Goal: Transaction & Acquisition: Obtain resource

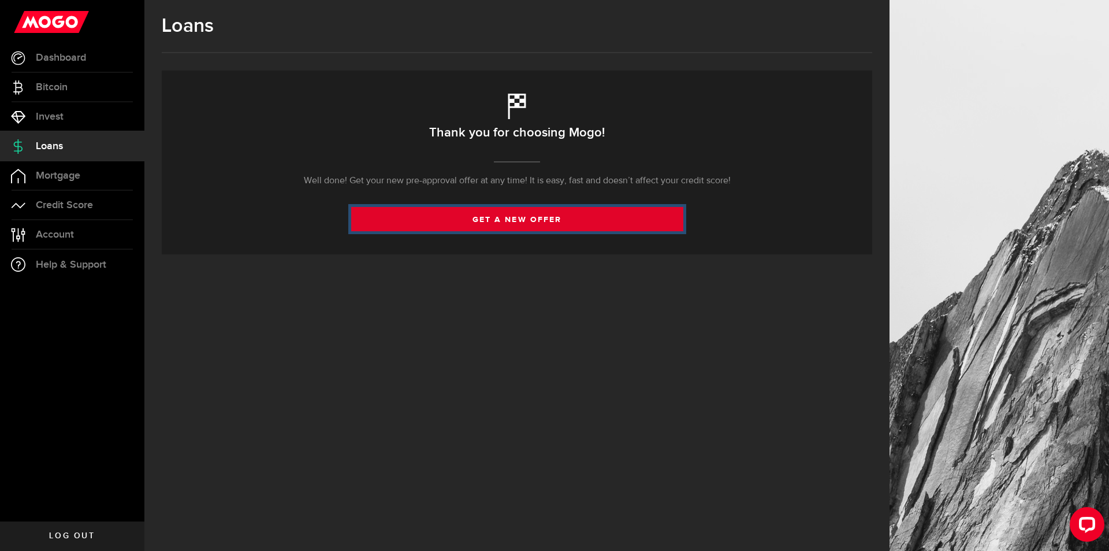
click at [507, 220] on link "get a new offer" at bounding box center [517, 219] width 332 height 24
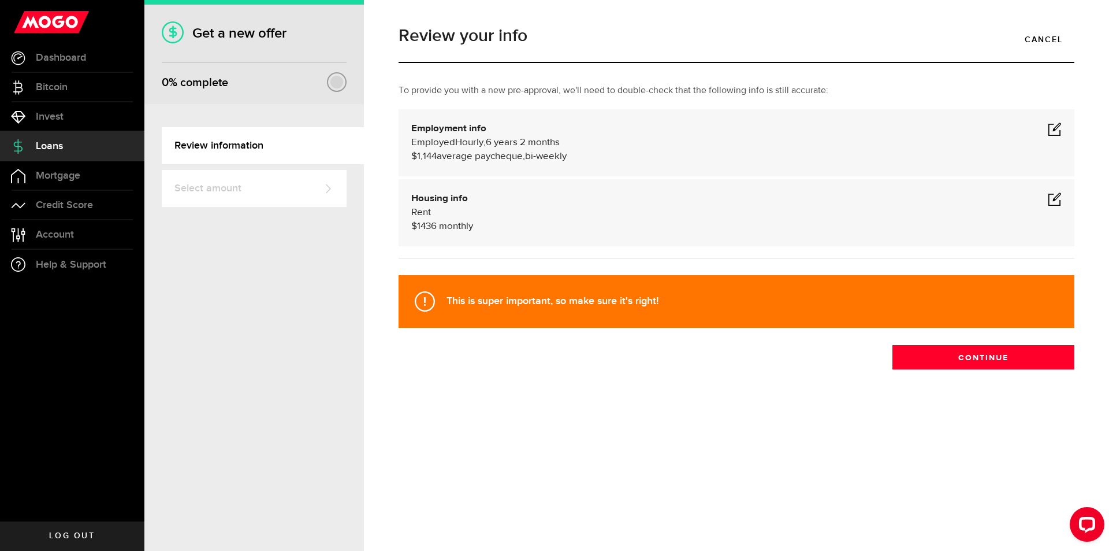
click at [1051, 131] on span at bounding box center [1055, 129] width 14 height 14
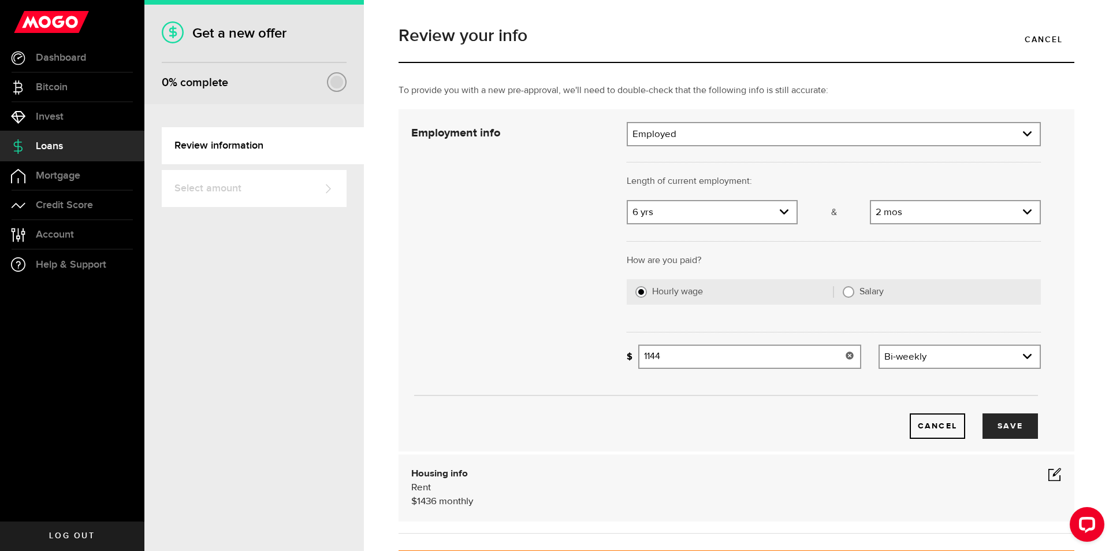
click at [674, 367] on input "1144" at bounding box center [749, 356] width 223 height 24
type input "1,147"
click at [995, 423] on button "Save" at bounding box center [1010, 425] width 55 height 25
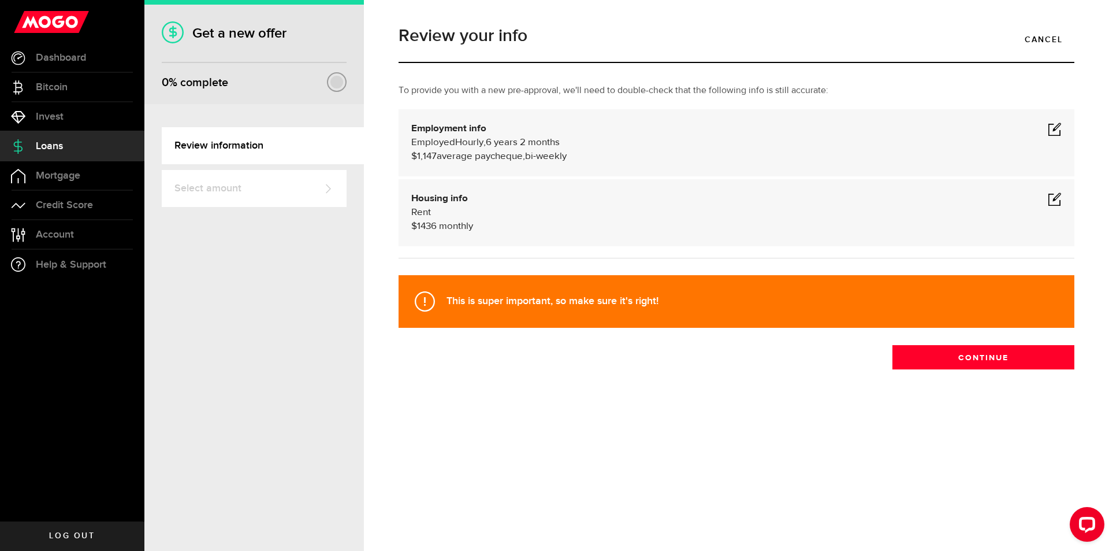
click at [1061, 128] on span at bounding box center [1055, 129] width 14 height 14
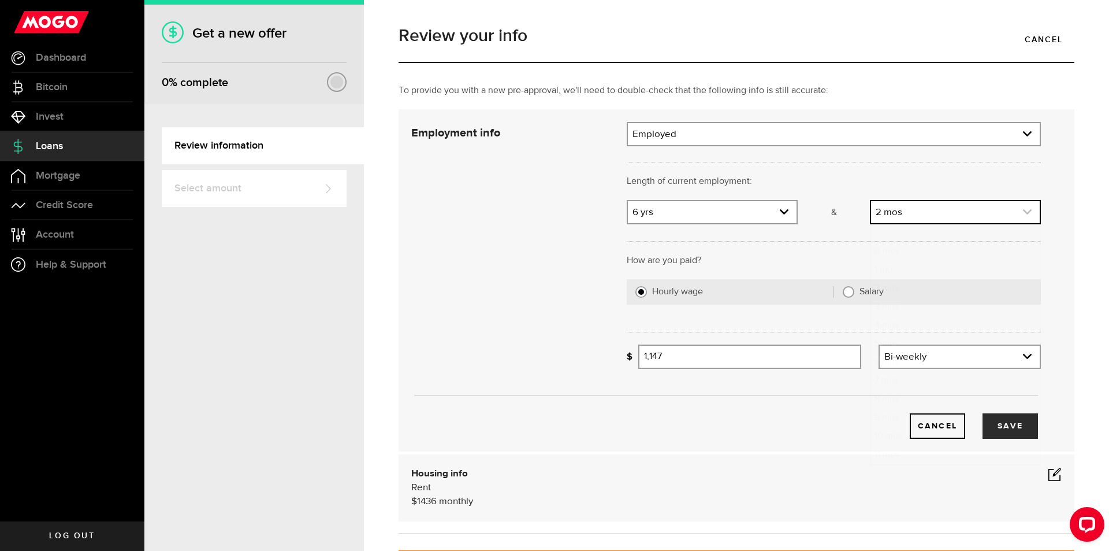
click at [931, 210] on link "expand select" at bounding box center [955, 212] width 169 height 22
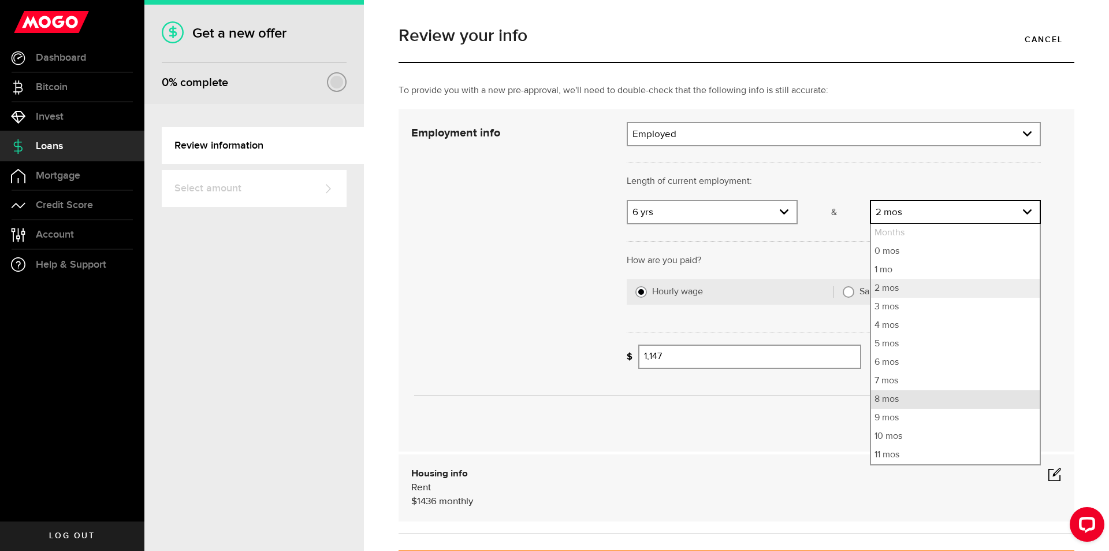
click at [885, 395] on li "8 mos" at bounding box center [955, 399] width 169 height 18
select select "8"
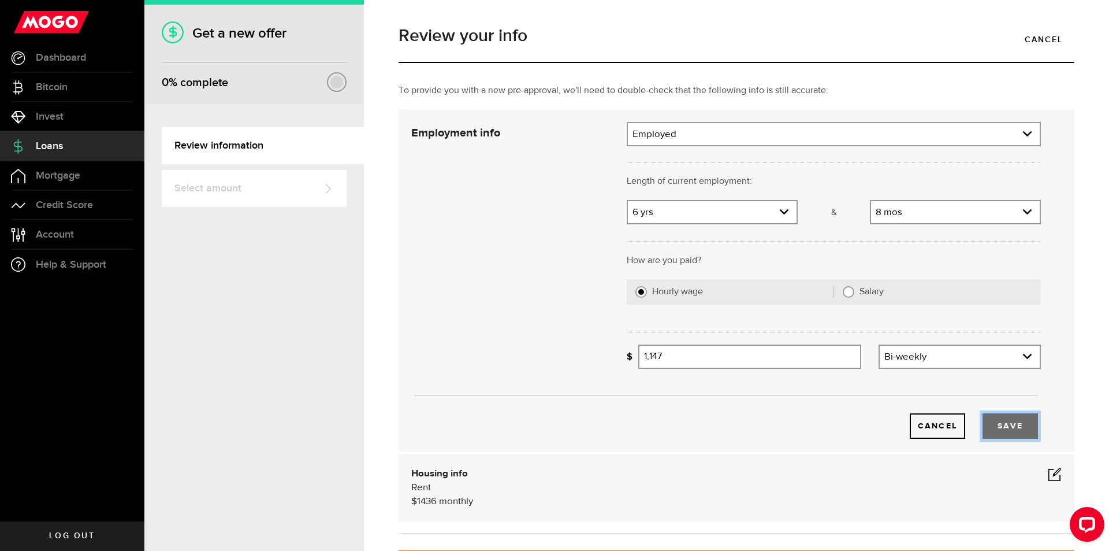
click at [986, 431] on button "Save" at bounding box center [1010, 425] width 55 height 25
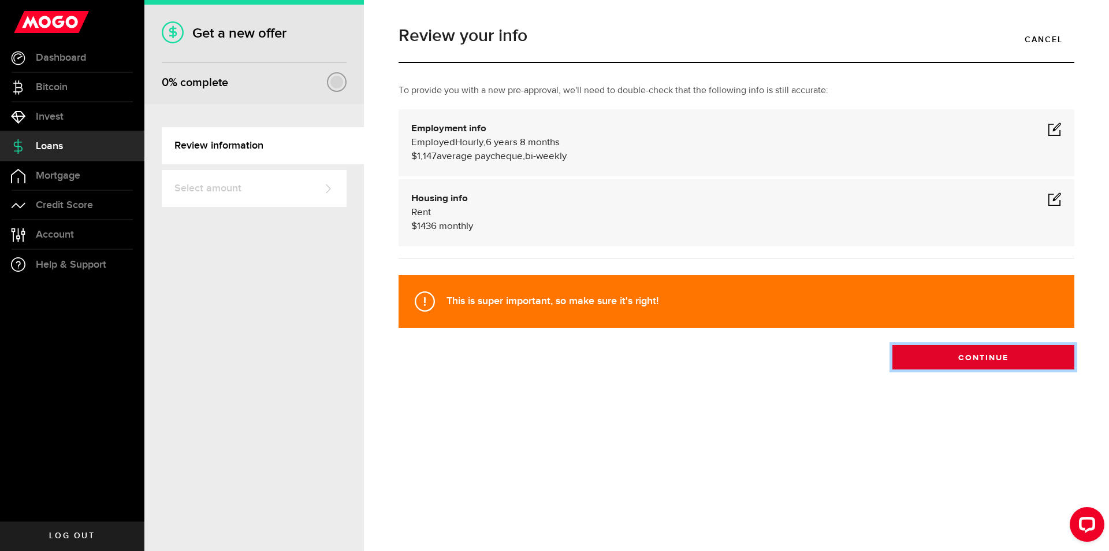
click at [979, 359] on button "Continue" at bounding box center [984, 357] width 182 height 24
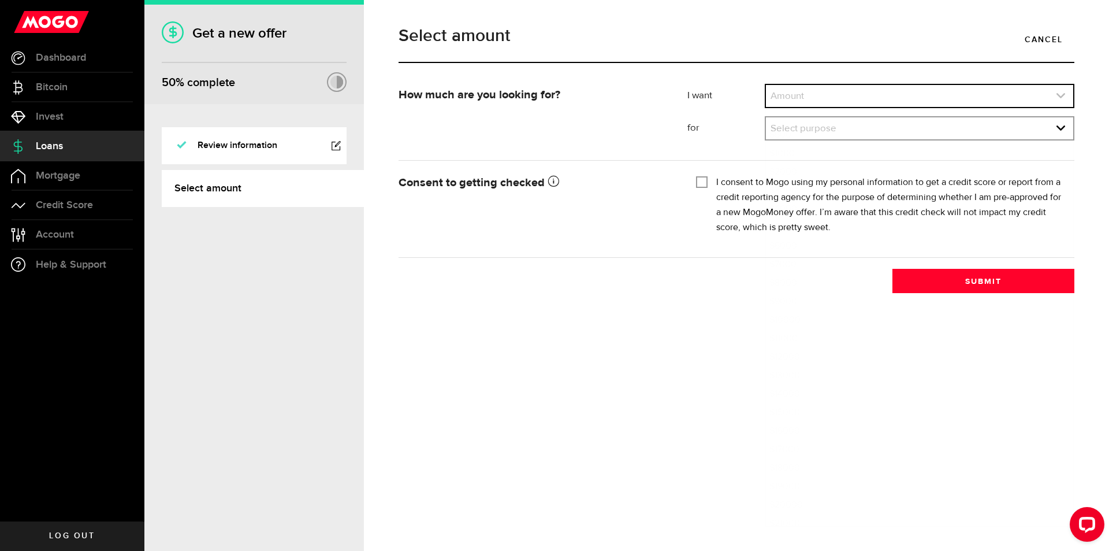
click at [843, 101] on link "expand select" at bounding box center [919, 96] width 307 height 22
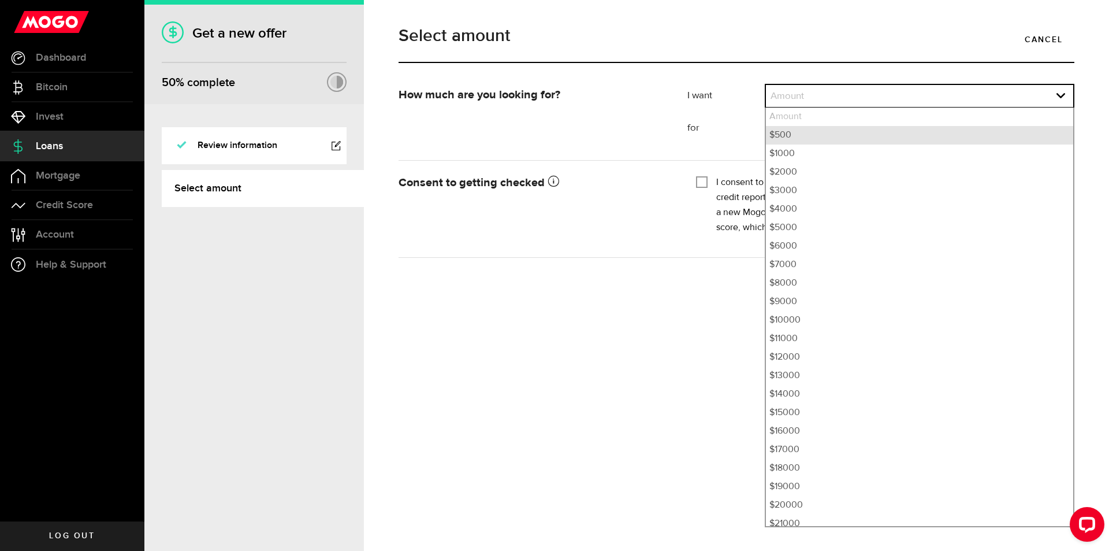
click at [804, 130] on li "$500" at bounding box center [919, 135] width 307 height 18
select select "500"
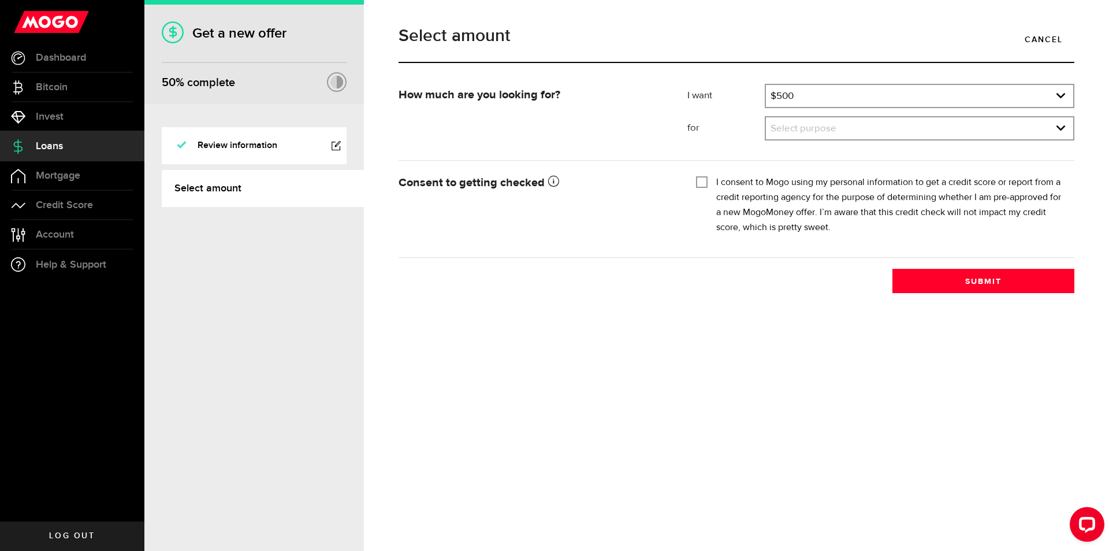
click at [800, 125] on link "expand select" at bounding box center [919, 128] width 307 height 22
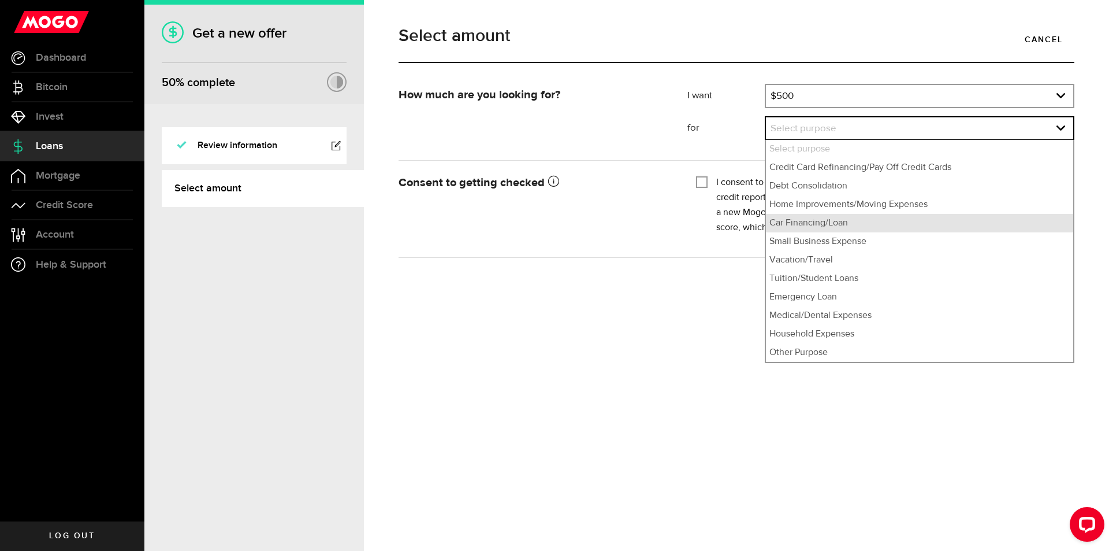
click at [824, 225] on li "Car Financing/Loan" at bounding box center [919, 223] width 307 height 18
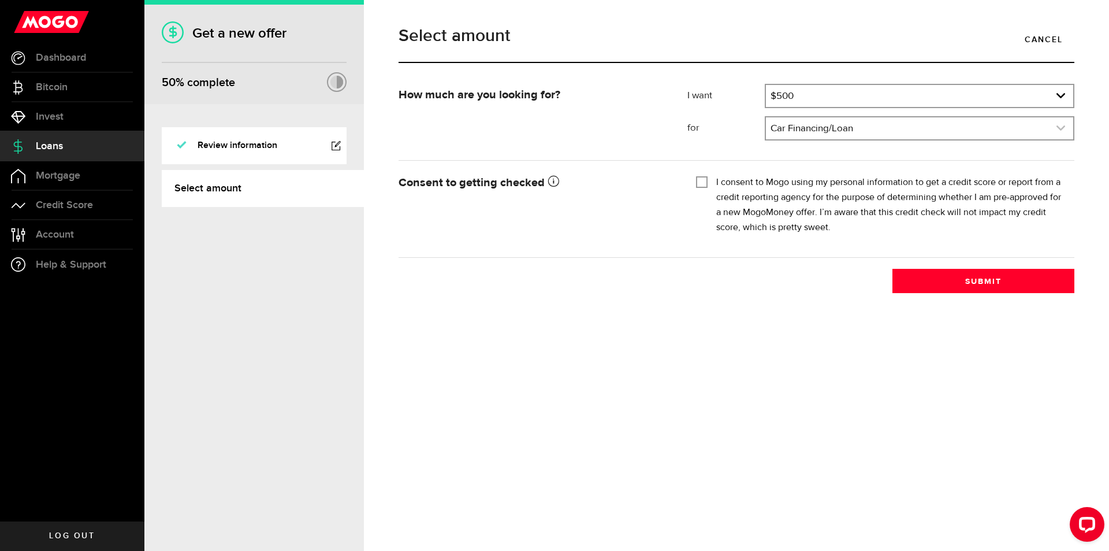
click at [811, 127] on link "expand select" at bounding box center [919, 128] width 307 height 22
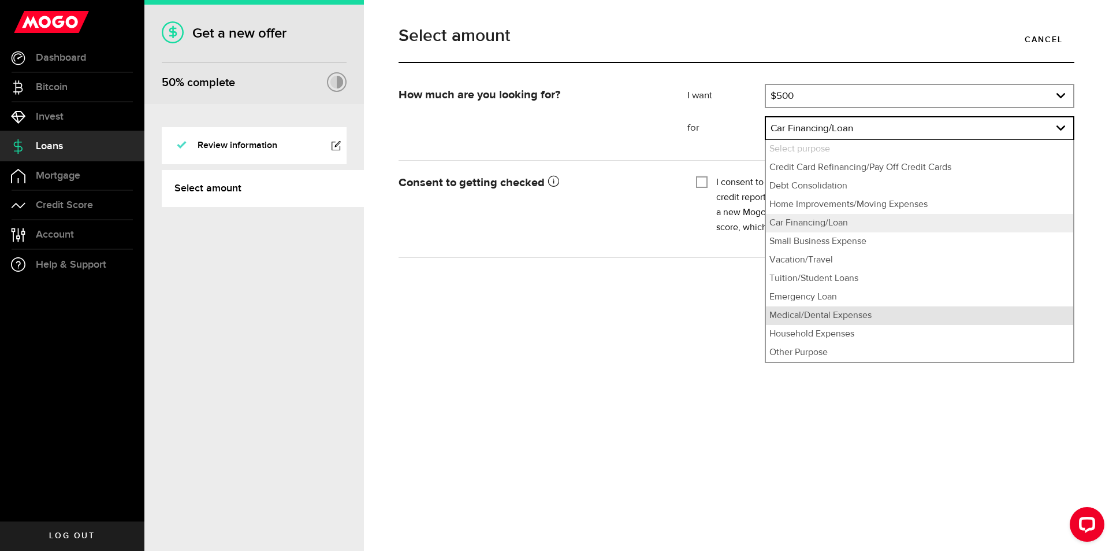
click at [854, 317] on li "Medical/Dental Expenses" at bounding box center [919, 315] width 307 height 18
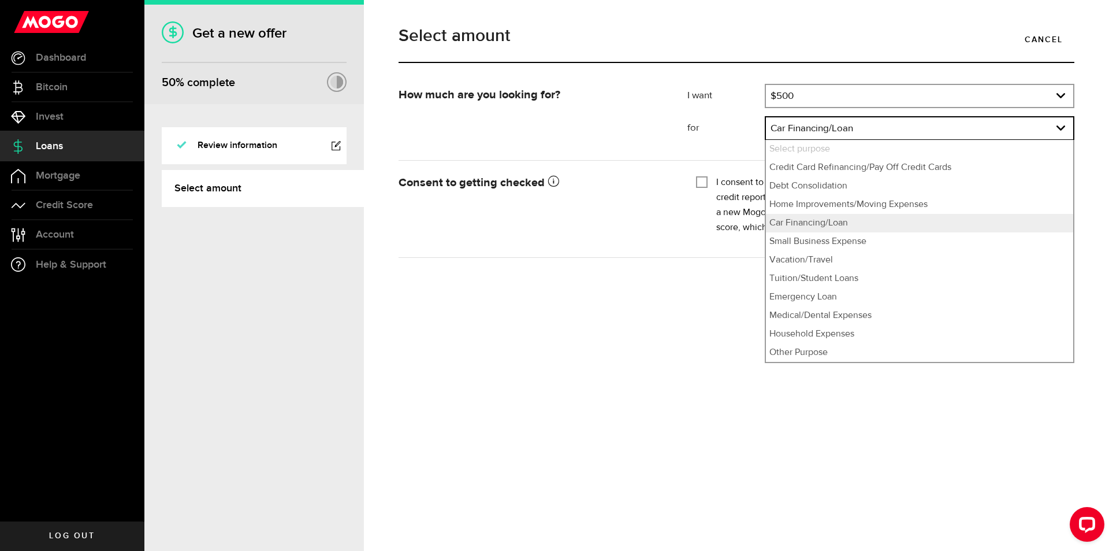
select select "Medical/Dental Expenses"
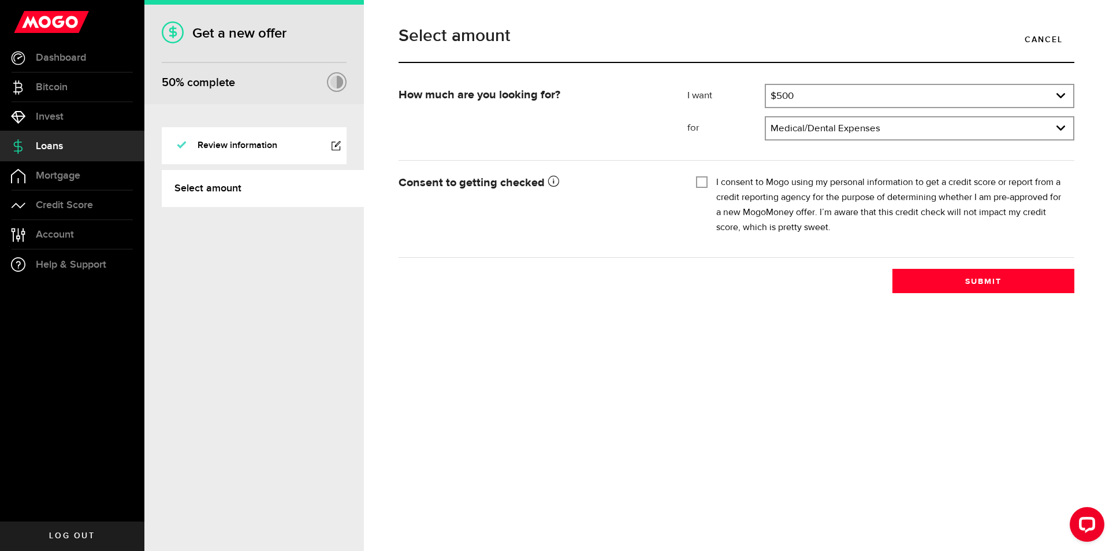
click at [703, 179] on input "I consent to Mogo using my personal information to get a credit score or report…" at bounding box center [702, 181] width 12 height 12
checkbox input "true"
click at [978, 278] on button "Submit" at bounding box center [984, 281] width 182 height 24
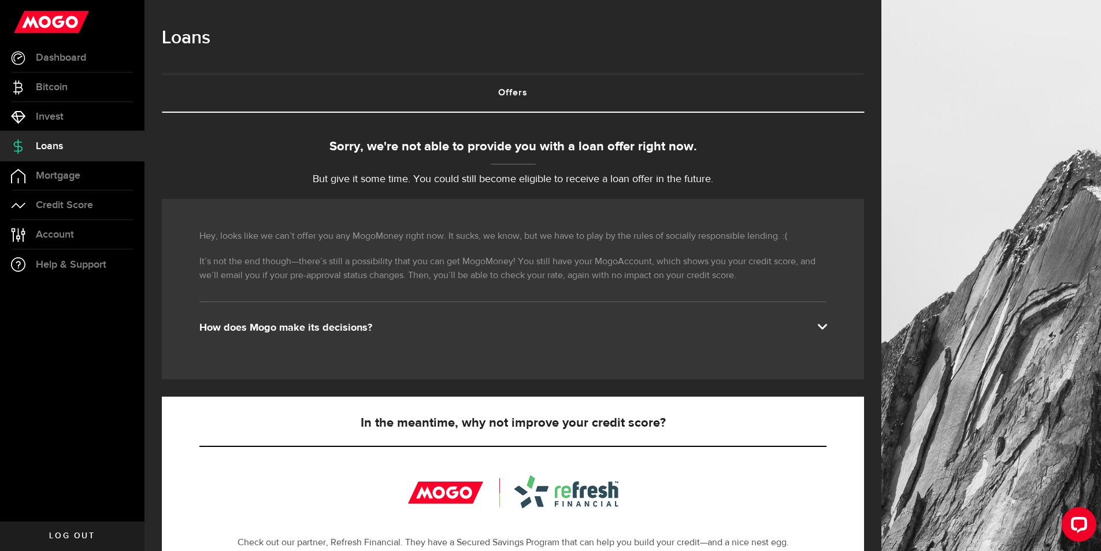
click at [407, 257] on p "It’s not the end though—there’s still a possibility that you can get MogoMoney!…" at bounding box center [512, 269] width 627 height 28
click at [69, 202] on span "Credit Score" at bounding box center [64, 205] width 57 height 10
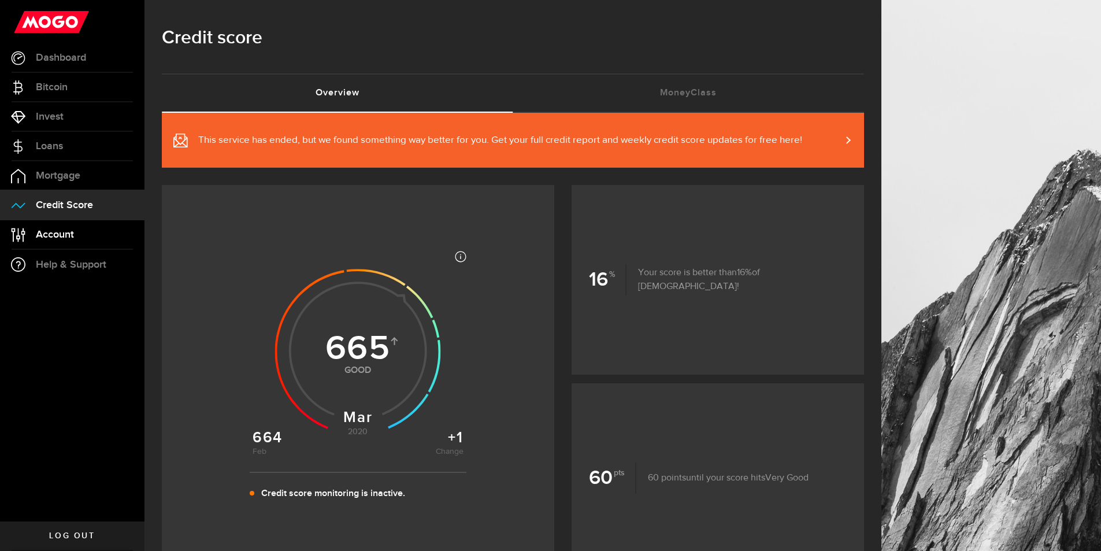
click at [58, 233] on span "Account" at bounding box center [55, 234] width 38 height 10
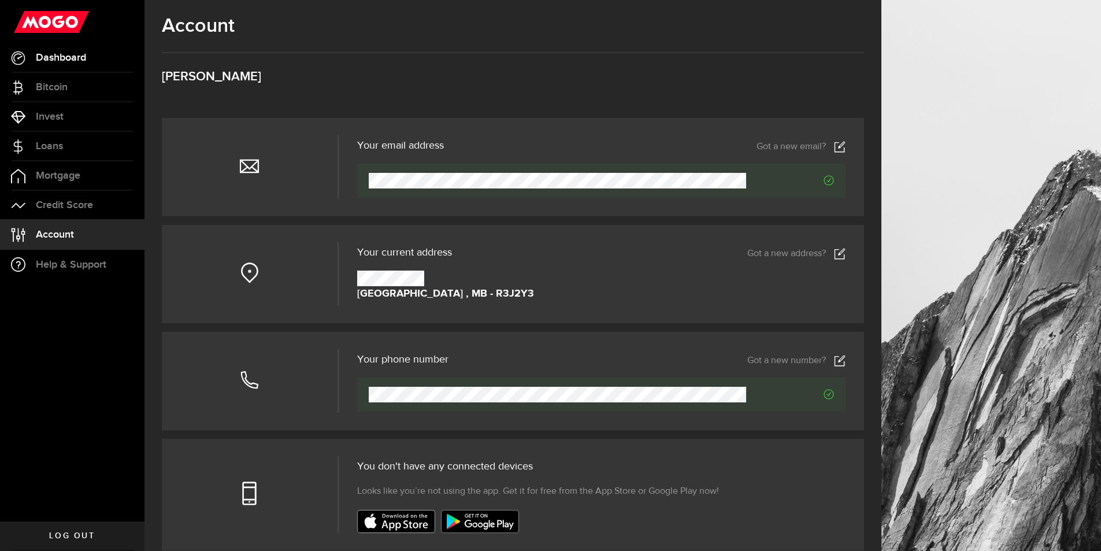
click at [81, 60] on span "Dashboard" at bounding box center [61, 58] width 50 height 10
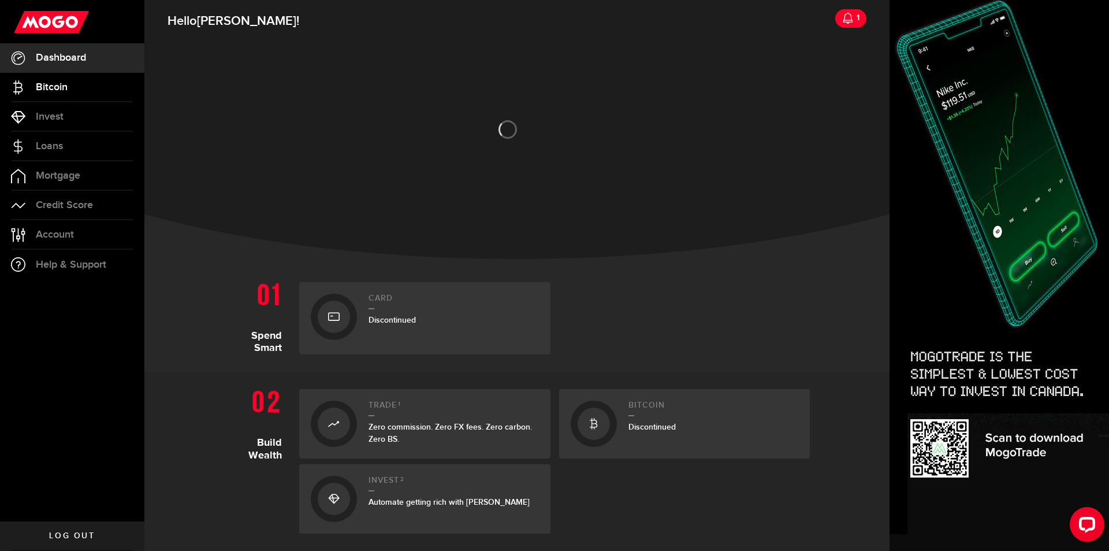
click at [56, 90] on span "Bitcoin" at bounding box center [52, 87] width 32 height 10
